Goal: Task Accomplishment & Management: Use online tool/utility

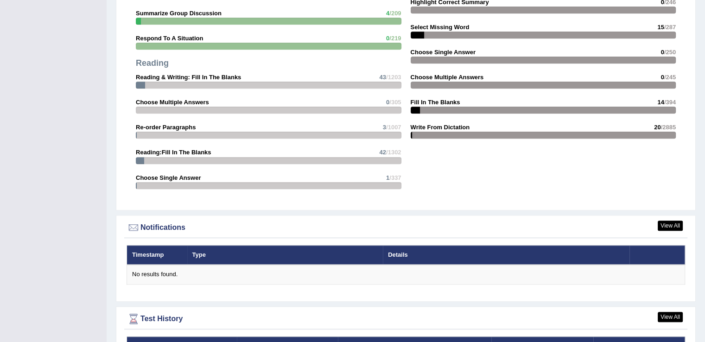
scroll to position [975, 0]
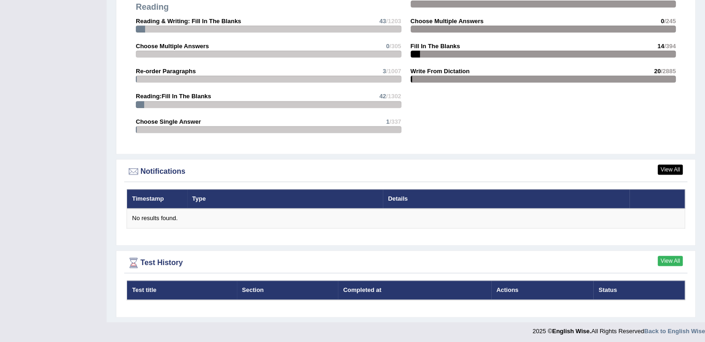
click at [660, 260] on link "View All" at bounding box center [669, 261] width 25 height 10
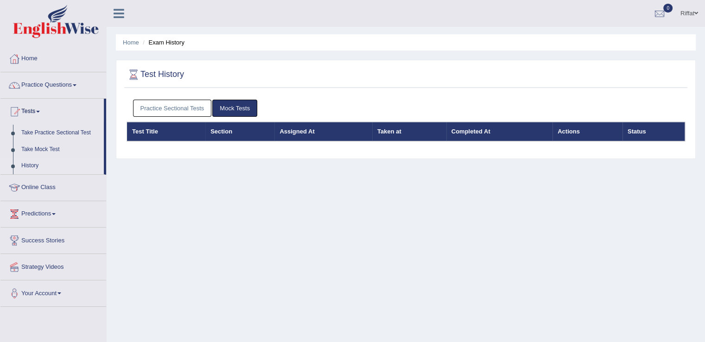
click at [245, 112] on link "Mock Tests" at bounding box center [234, 108] width 45 height 17
click at [243, 111] on link "Mock Tests" at bounding box center [234, 108] width 45 height 17
click at [199, 108] on link "Practice Sectional Tests" at bounding box center [172, 108] width 79 height 17
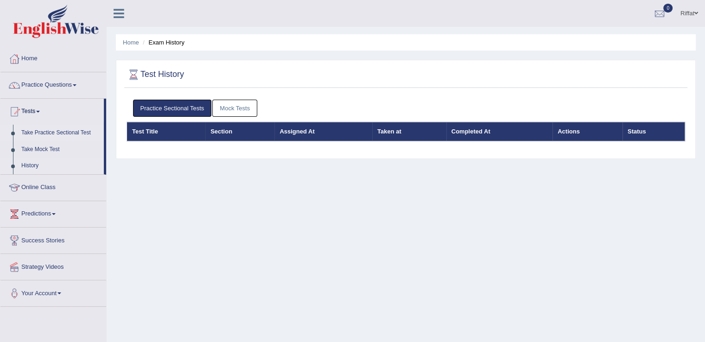
click at [62, 134] on link "Take Practice Sectional Test" at bounding box center [60, 133] width 87 height 17
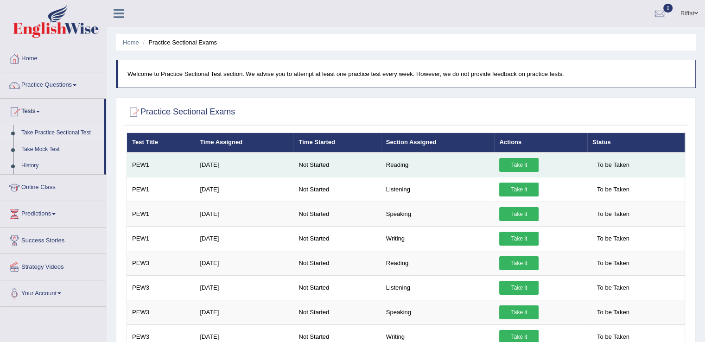
click at [510, 164] on link "Take it" at bounding box center [518, 165] width 39 height 14
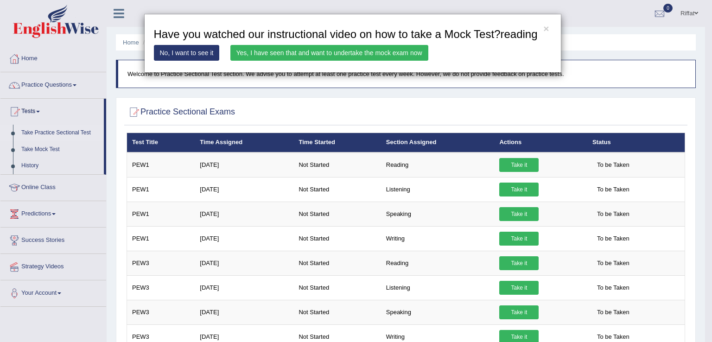
click at [391, 52] on link "Yes, I have seen that and want to undertake the mock exam now" at bounding box center [329, 53] width 198 height 16
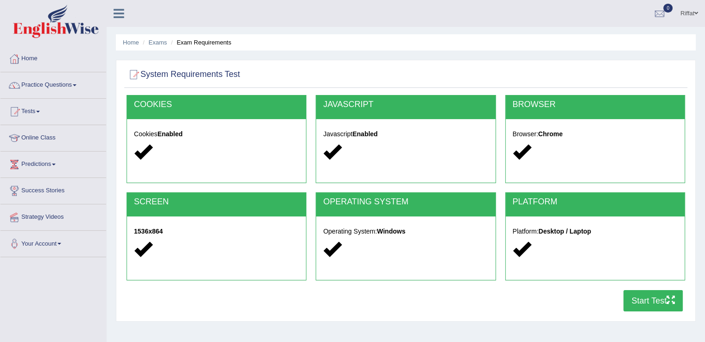
click at [642, 296] on button "Start Test" at bounding box center [652, 300] width 59 height 21
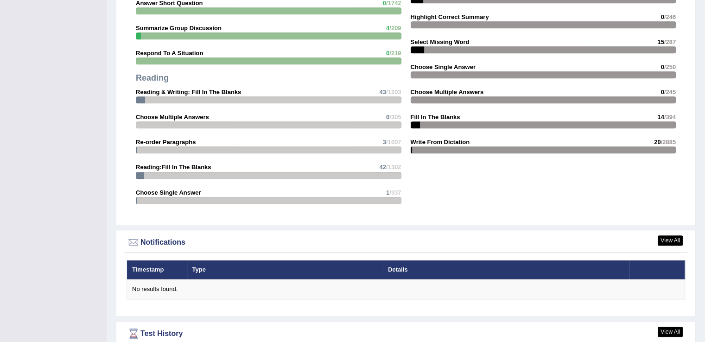
scroll to position [995, 0]
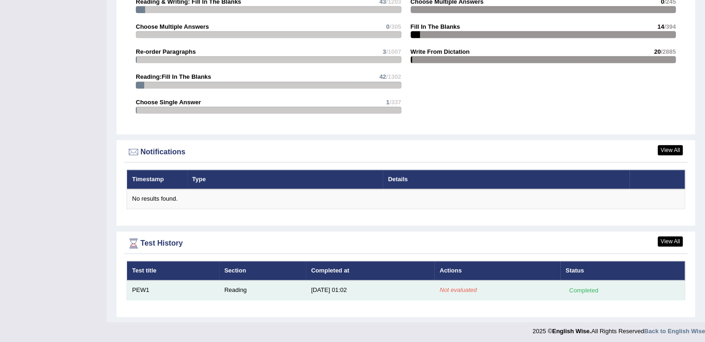
click at [580, 287] on div "Completed" at bounding box center [583, 290] width 36 height 10
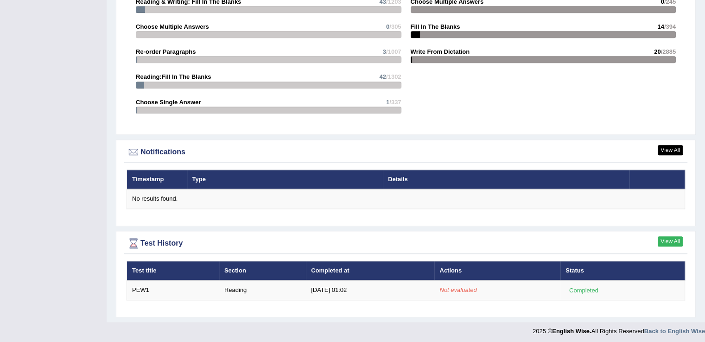
click at [667, 236] on link "View All" at bounding box center [669, 241] width 25 height 10
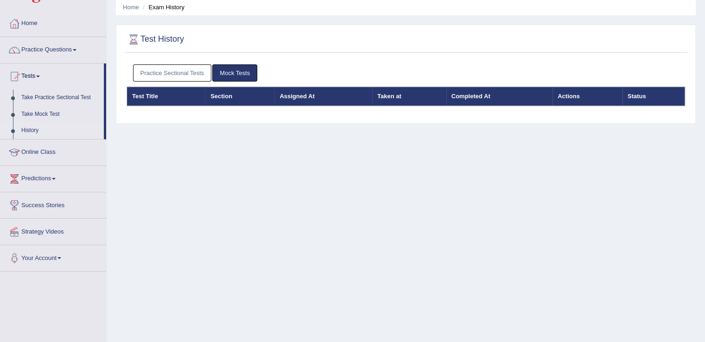
scroll to position [26, 0]
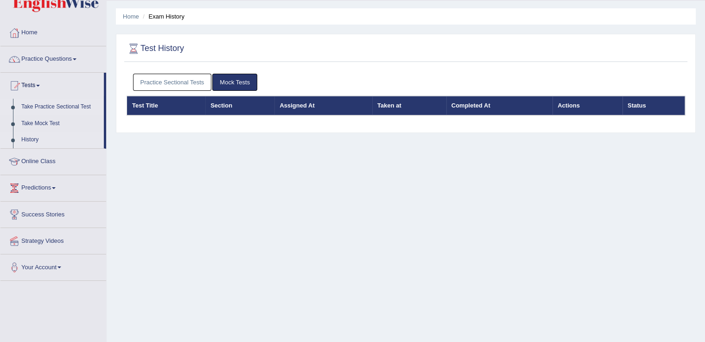
click at [79, 106] on link "Take Practice Sectional Test" at bounding box center [60, 107] width 87 height 17
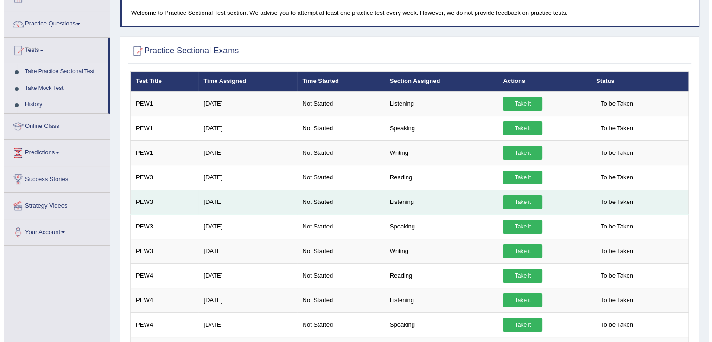
scroll to position [111, 0]
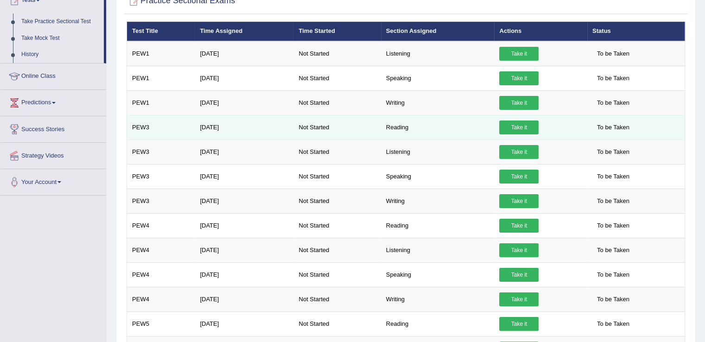
click at [518, 125] on link "Take it" at bounding box center [518, 127] width 39 height 14
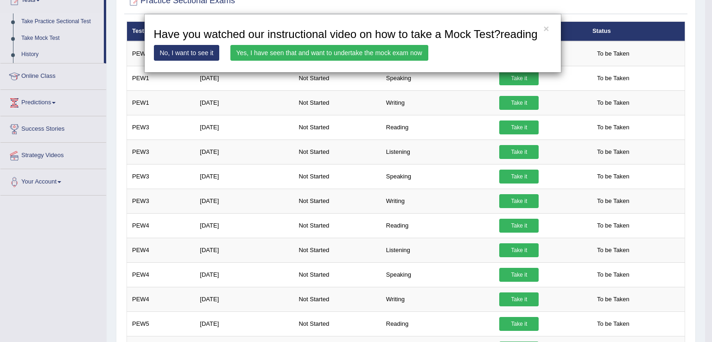
click at [410, 54] on link "Yes, I have seen that and want to undertake the mock exam now" at bounding box center [329, 53] width 198 height 16
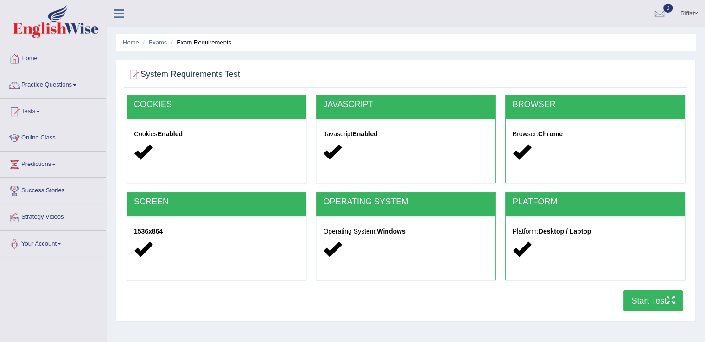
click at [632, 297] on button "Start Test" at bounding box center [652, 300] width 59 height 21
